Goal: Task Accomplishment & Management: Manage account settings

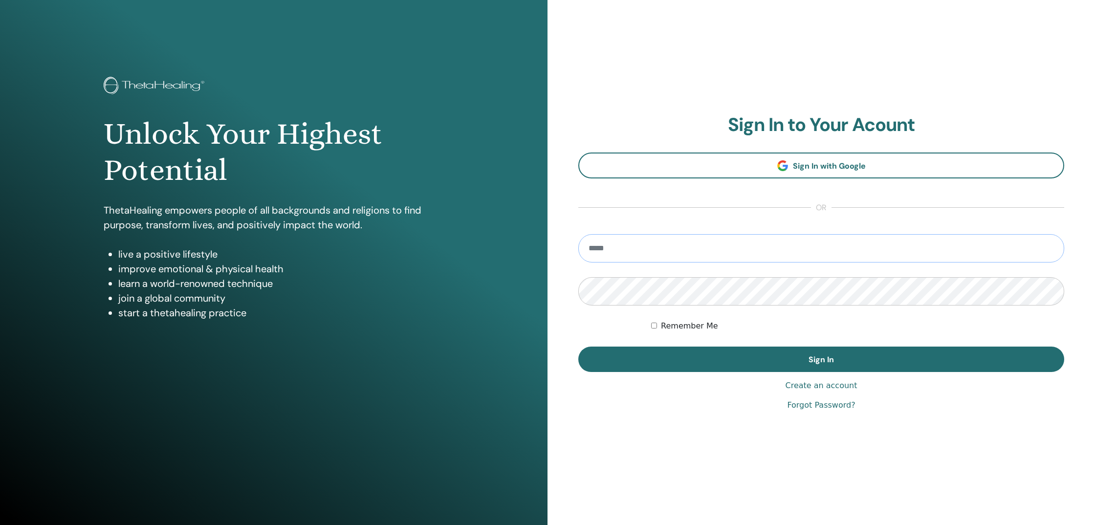
type input "**********"
click at [822, 359] on button "Sign In" at bounding box center [822, 359] width 486 height 25
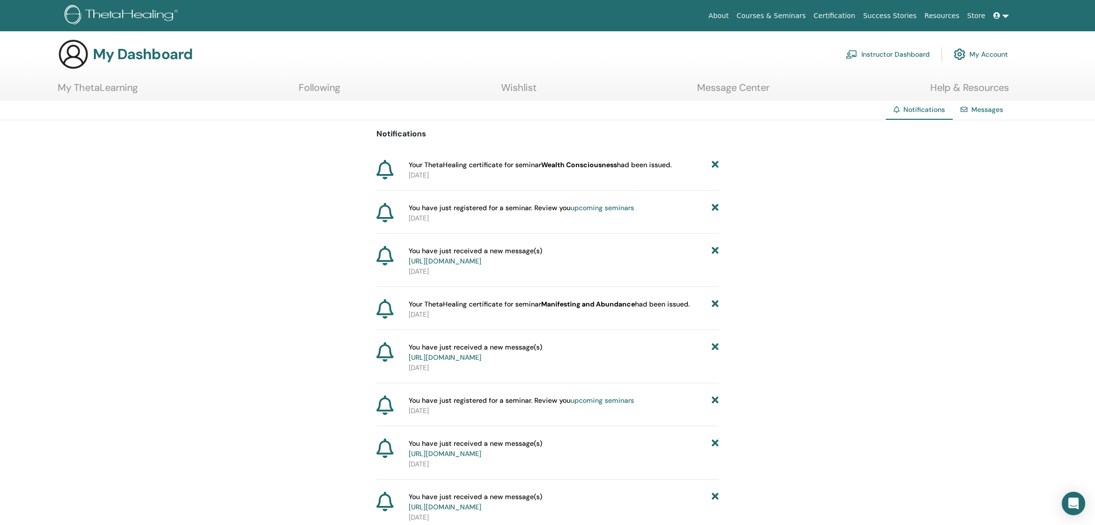
scroll to position [6, 0]
click at [93, 89] on link "My ThetaLearning" at bounding box center [98, 89] width 80 height 19
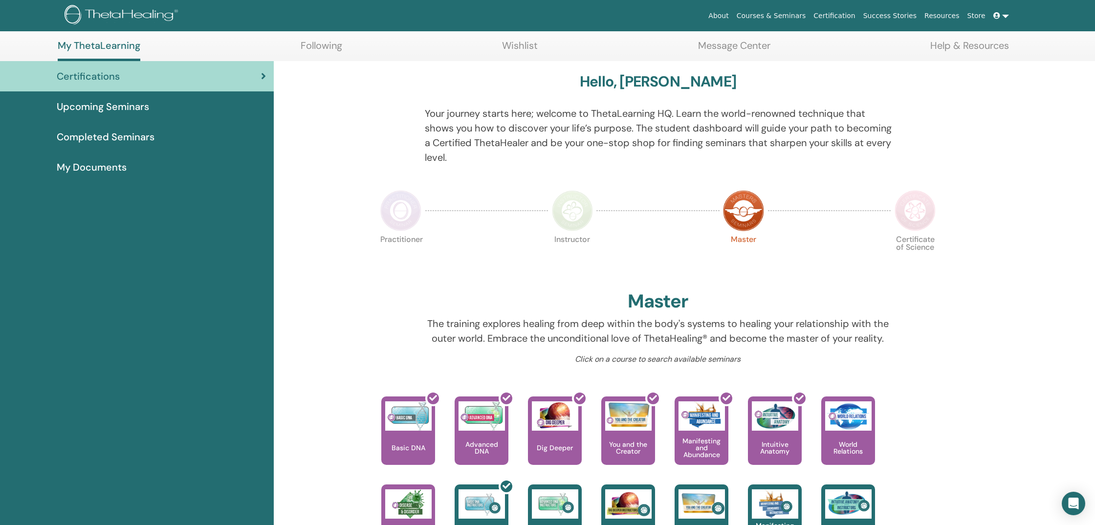
scroll to position [48, 0]
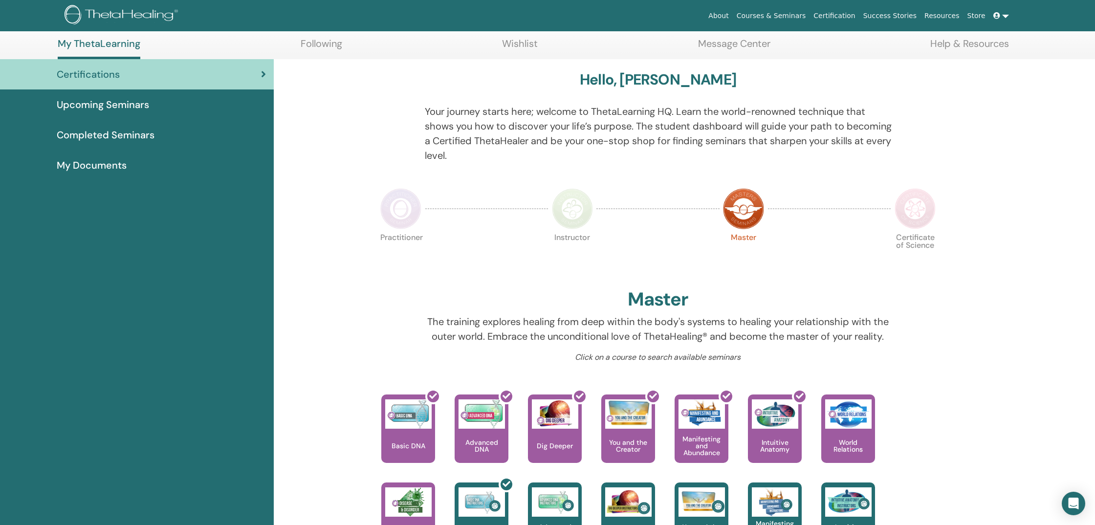
click at [567, 218] on img at bounding box center [572, 208] width 41 height 41
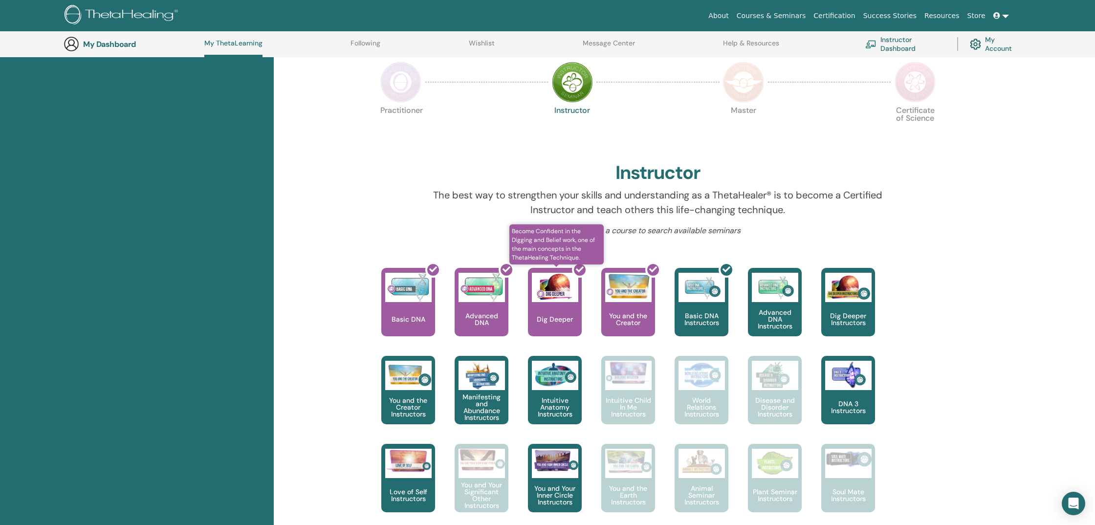
scroll to position [208, 0]
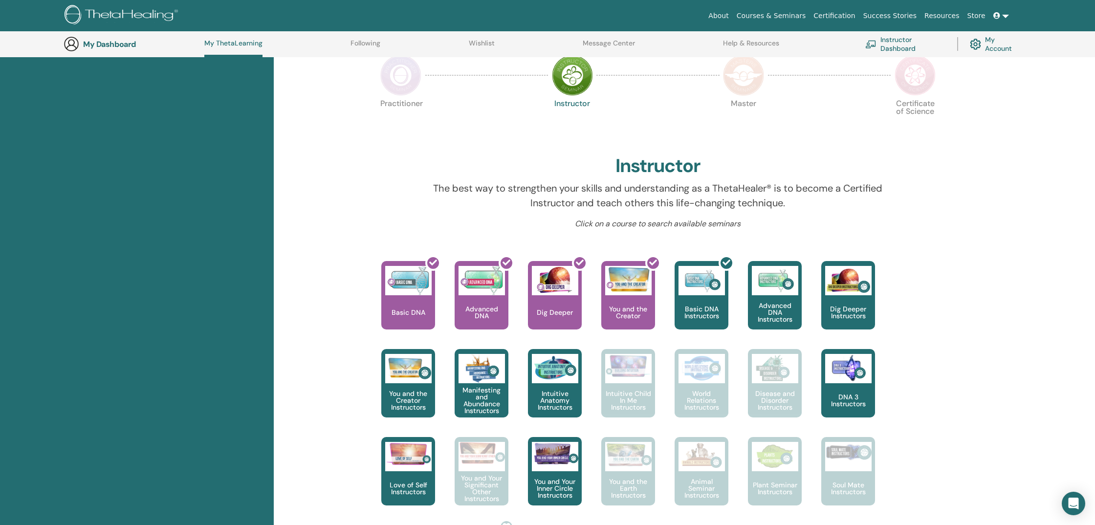
click at [408, 69] on img at bounding box center [400, 75] width 41 height 41
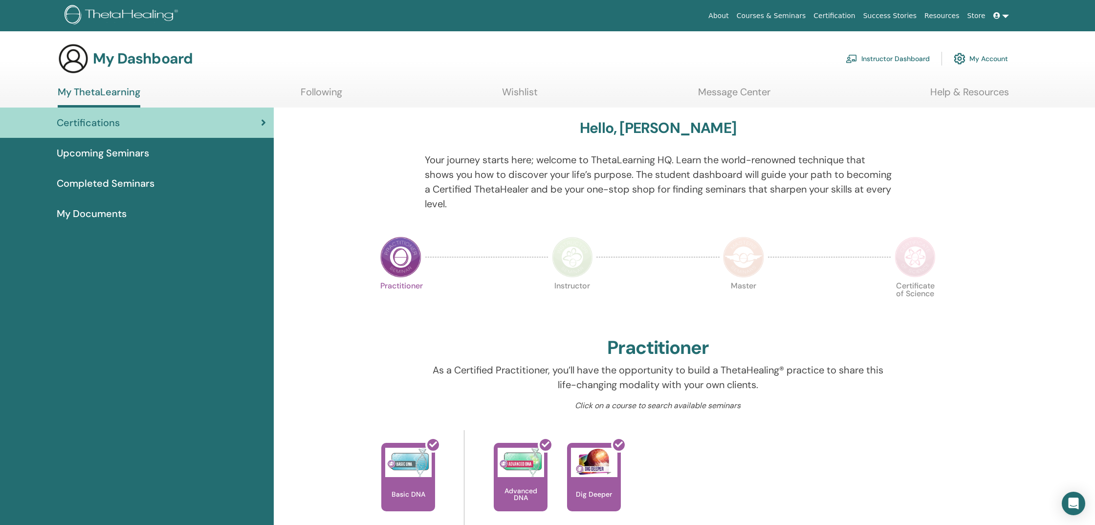
click at [321, 93] on link "Following" at bounding box center [322, 95] width 42 height 19
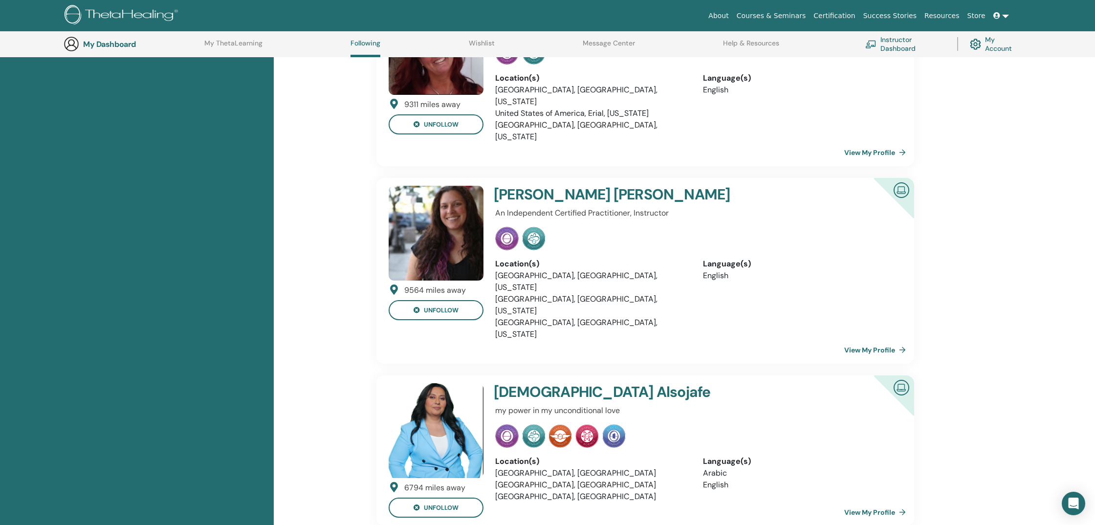
scroll to position [692, 0]
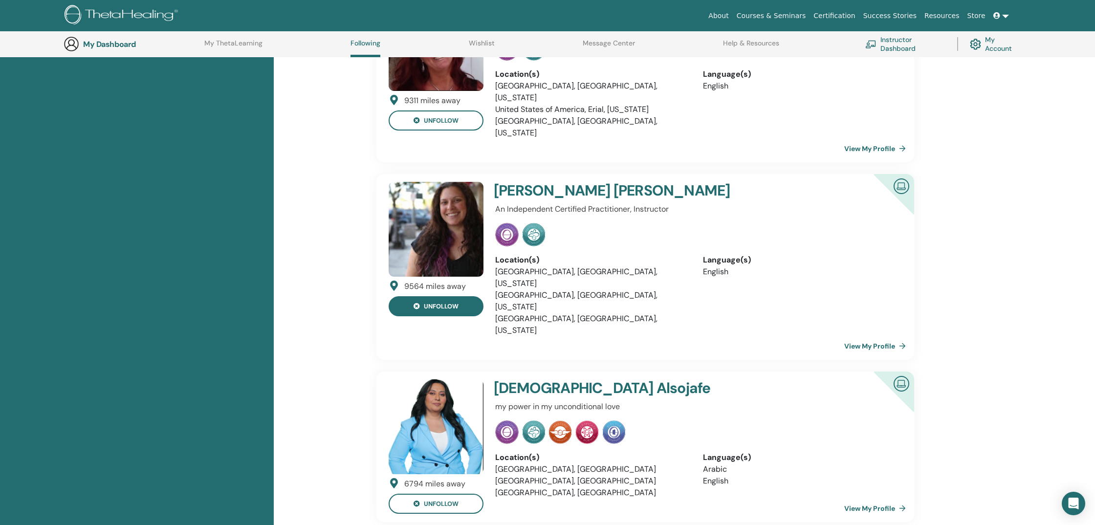
click at [432, 296] on button "unfollow" at bounding box center [436, 306] width 95 height 20
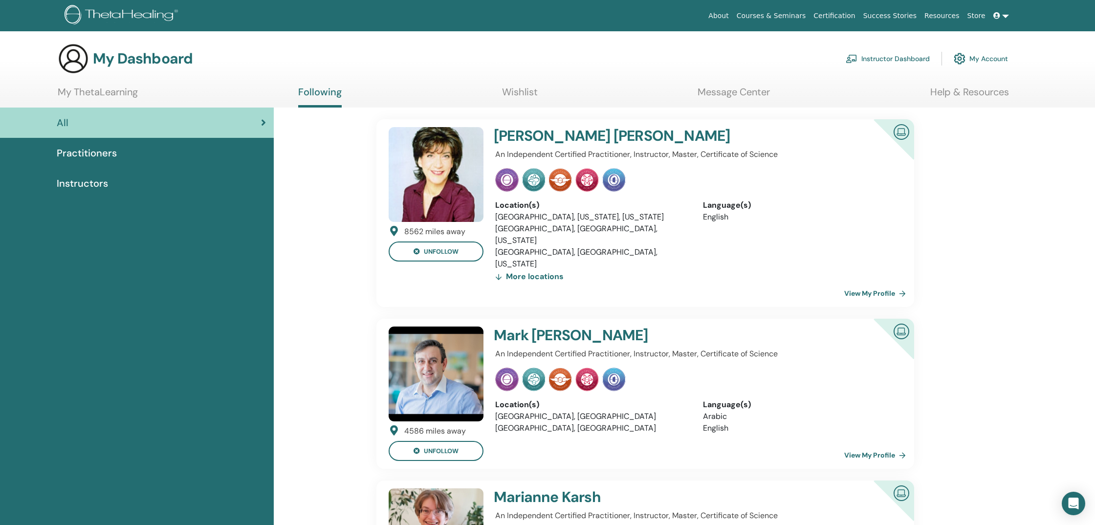
scroll to position [0, 0]
